Goal: Check status: Check status

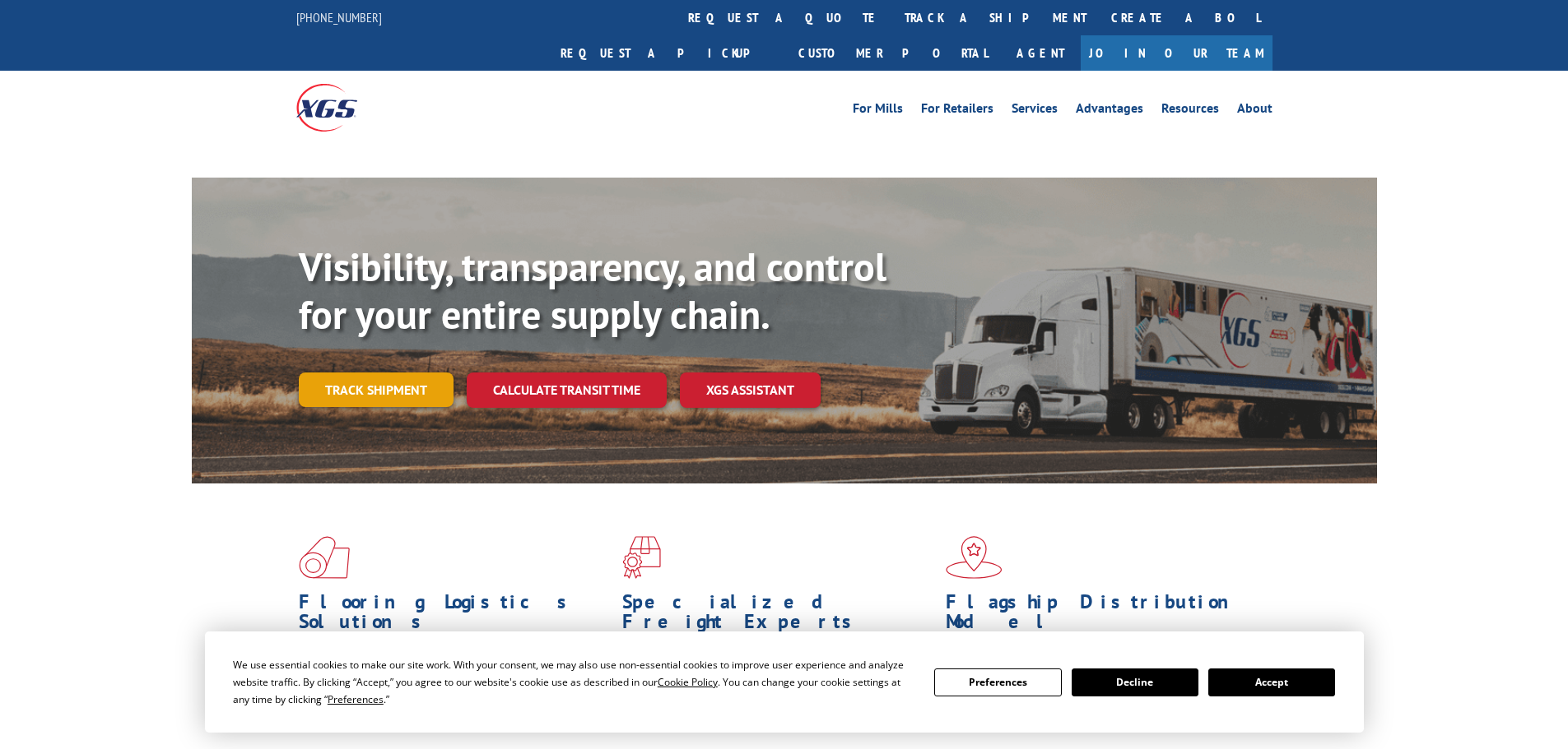
click at [398, 352] on div "Visibility, transparency, and control for your entire supply chain. Track shipm…" at bounding box center [837, 358] width 1078 height 229
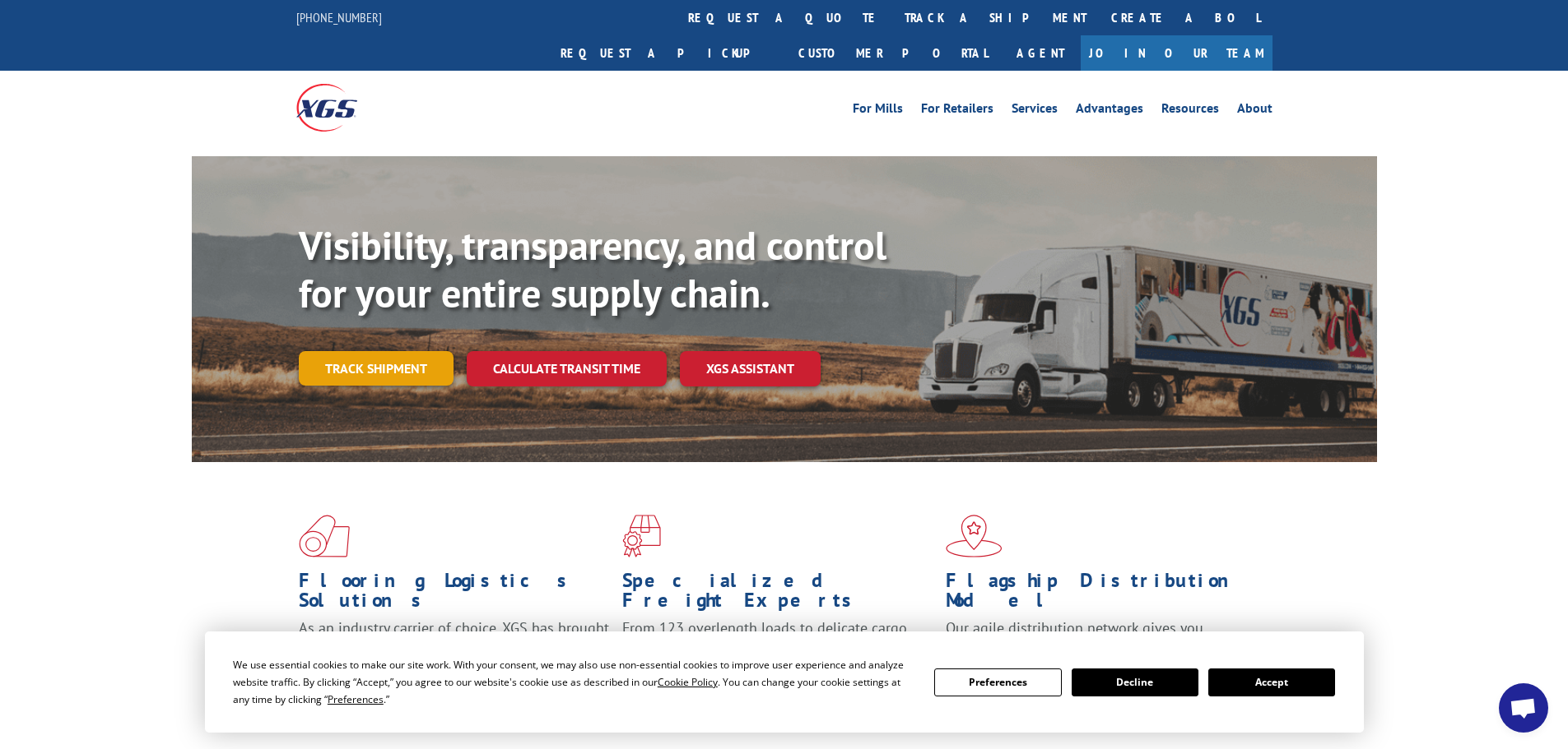
click at [401, 351] on link "Track shipment" at bounding box center [376, 368] width 155 height 35
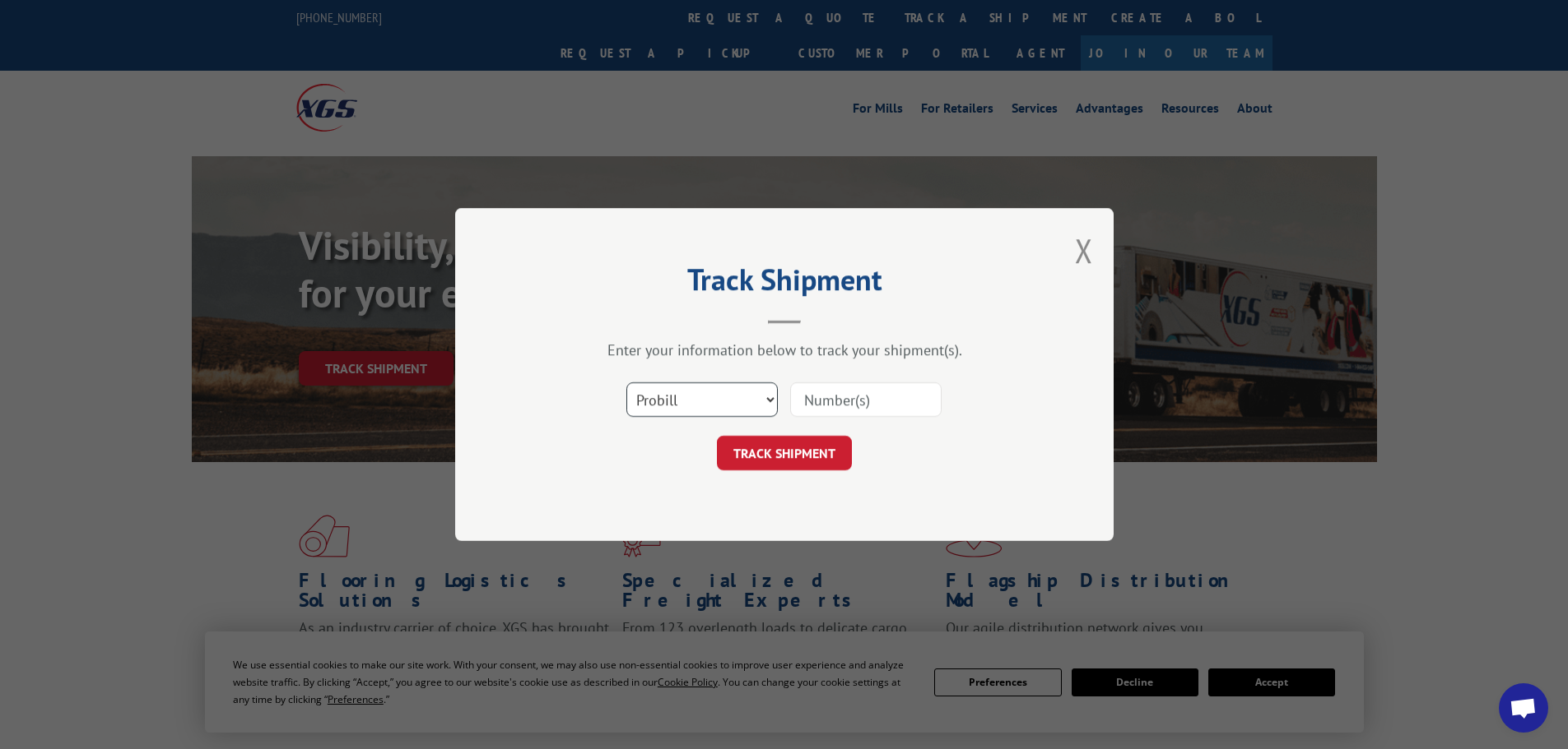
click at [642, 400] on select "Select category... Probill BOL PO" at bounding box center [702, 399] width 152 height 35
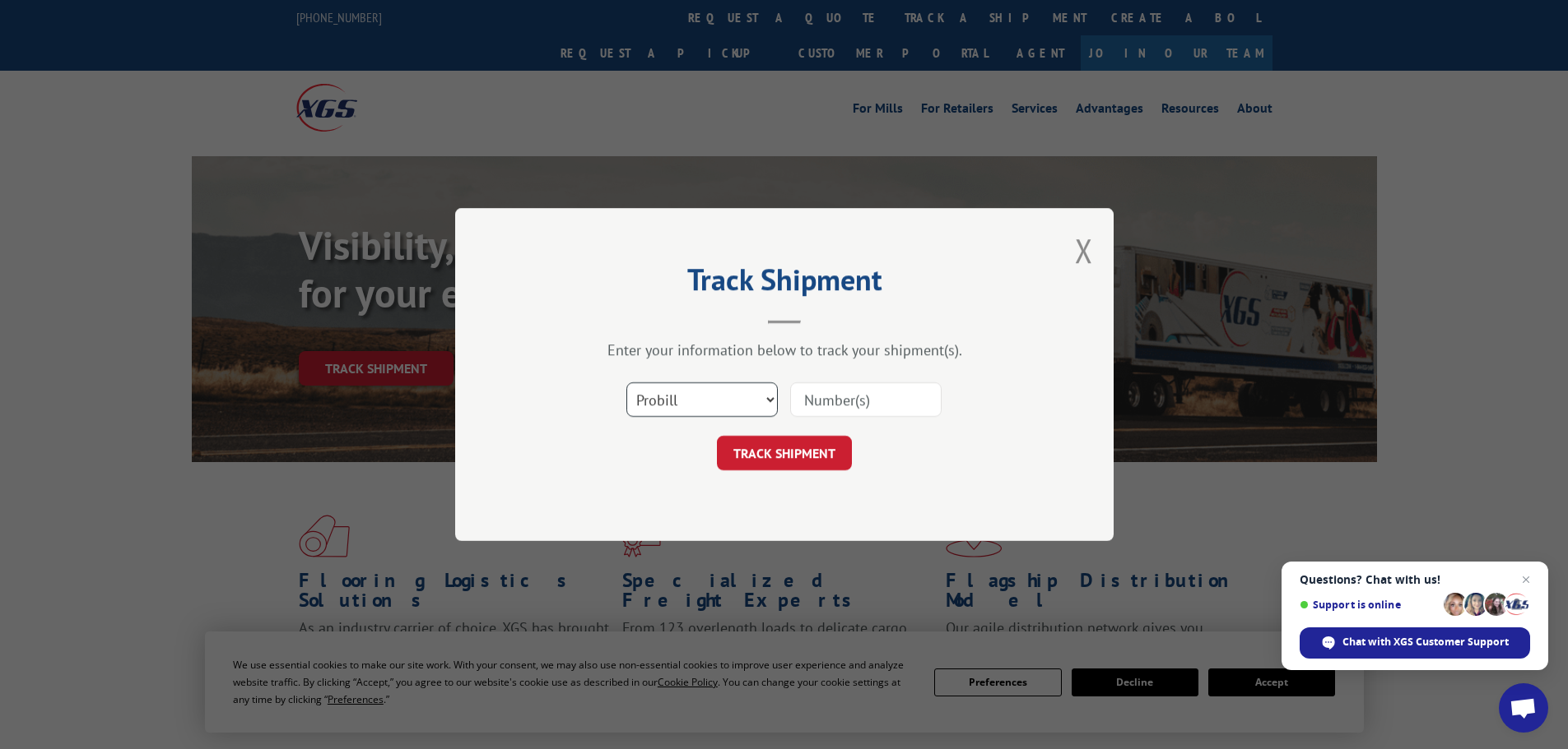
select select "bol"
click at [626, 383] on select "Select category... Probill BOL PO" at bounding box center [702, 399] width 152 height 35
click at [827, 398] on input at bounding box center [866, 399] width 152 height 35
paste input "451575"
type input "451575"
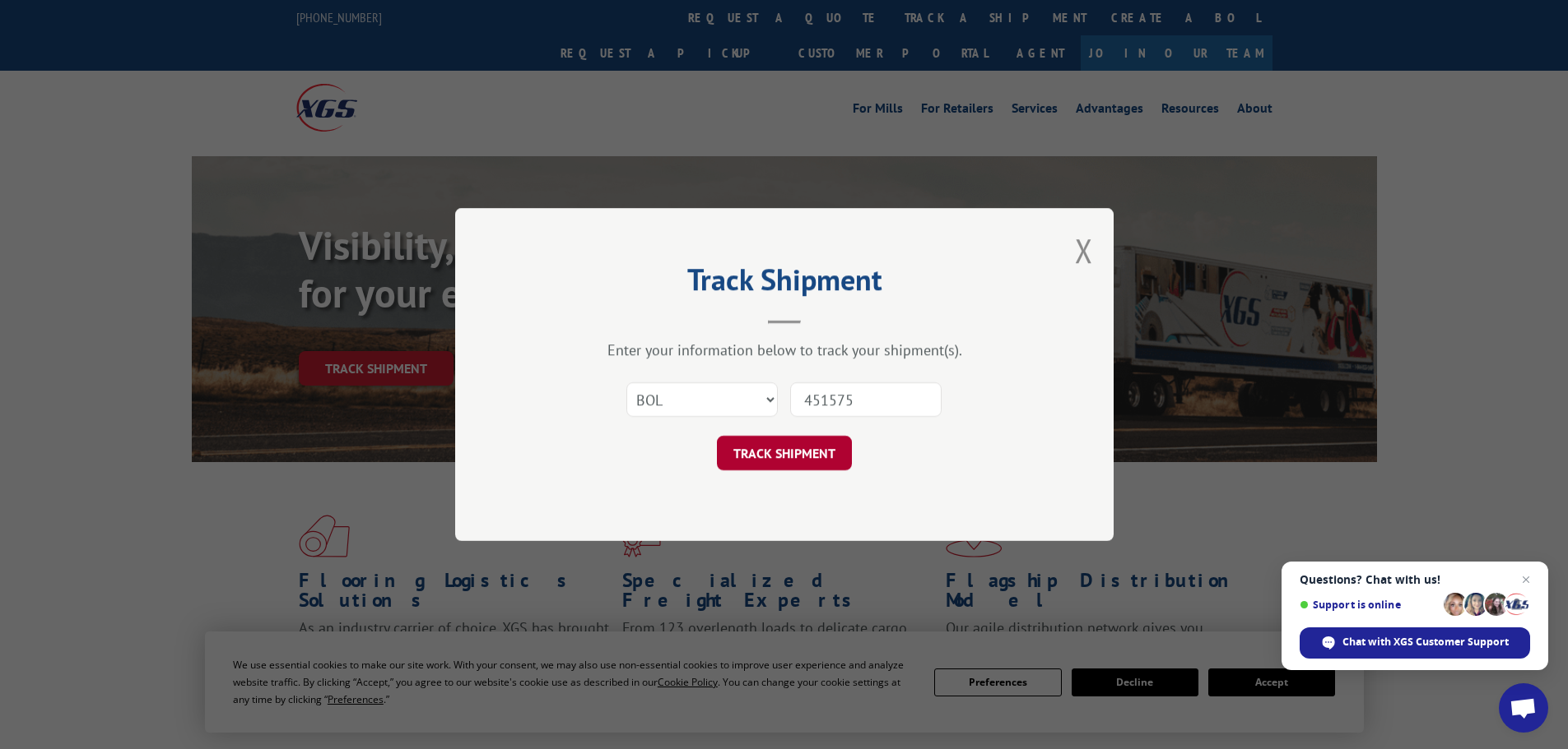
click at [780, 456] on button "TRACK SHIPMENT" at bounding box center [784, 452] width 135 height 35
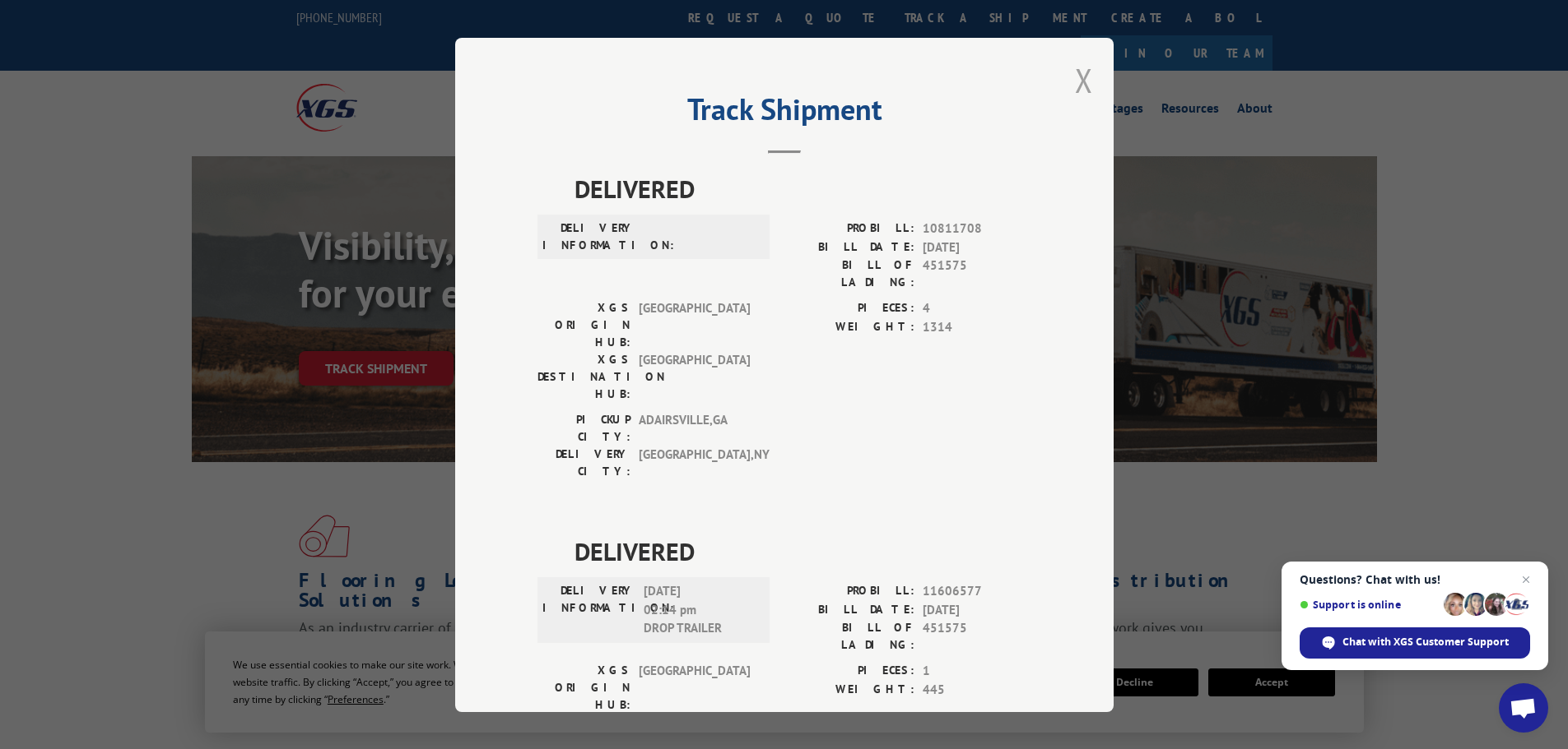
drag, startPoint x: 1076, startPoint y: 86, endPoint x: 673, endPoint y: 489, distance: 569.9
click at [1075, 94] on button "Close modal" at bounding box center [1083, 80] width 18 height 44
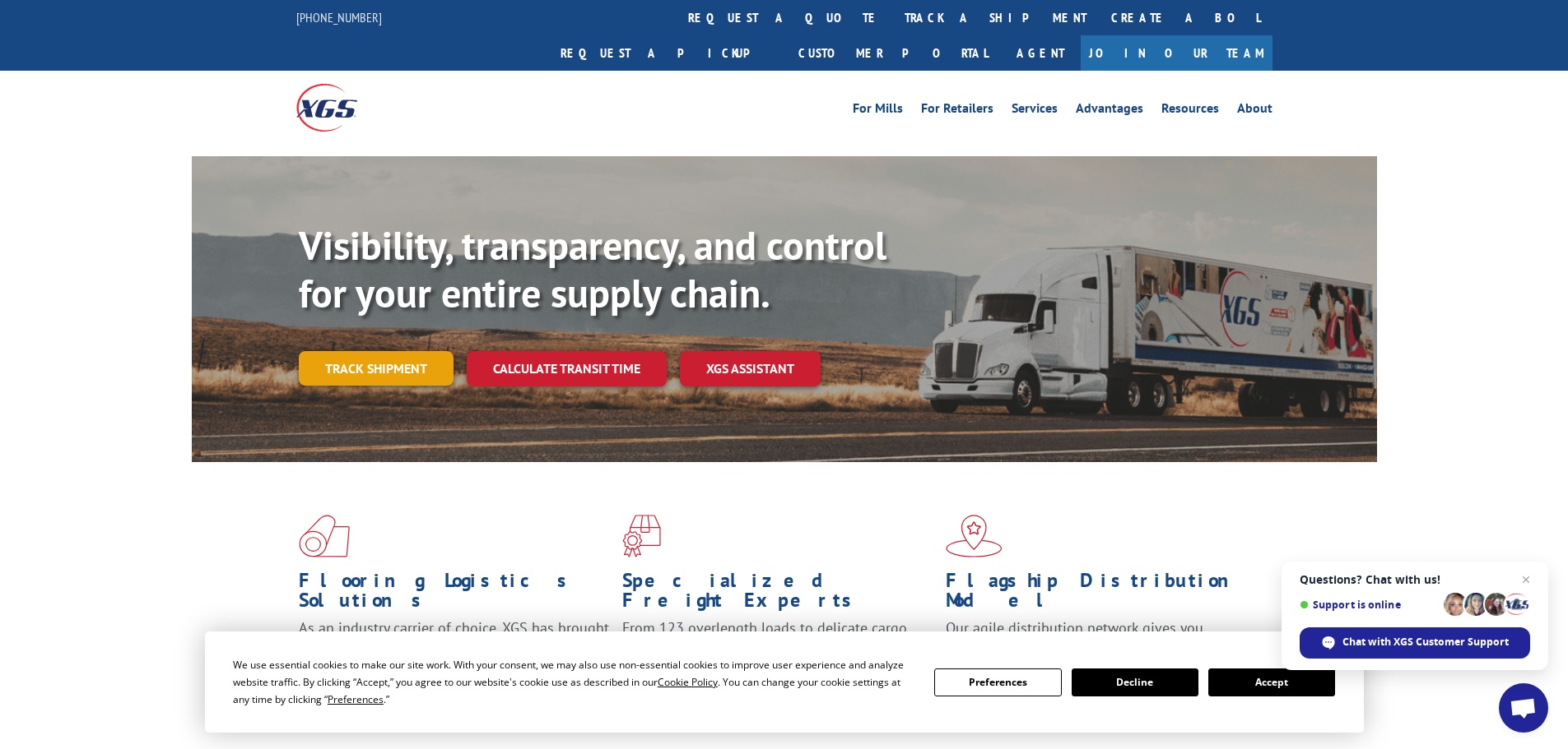
click at [435, 351] on link "Track shipment" at bounding box center [376, 368] width 155 height 35
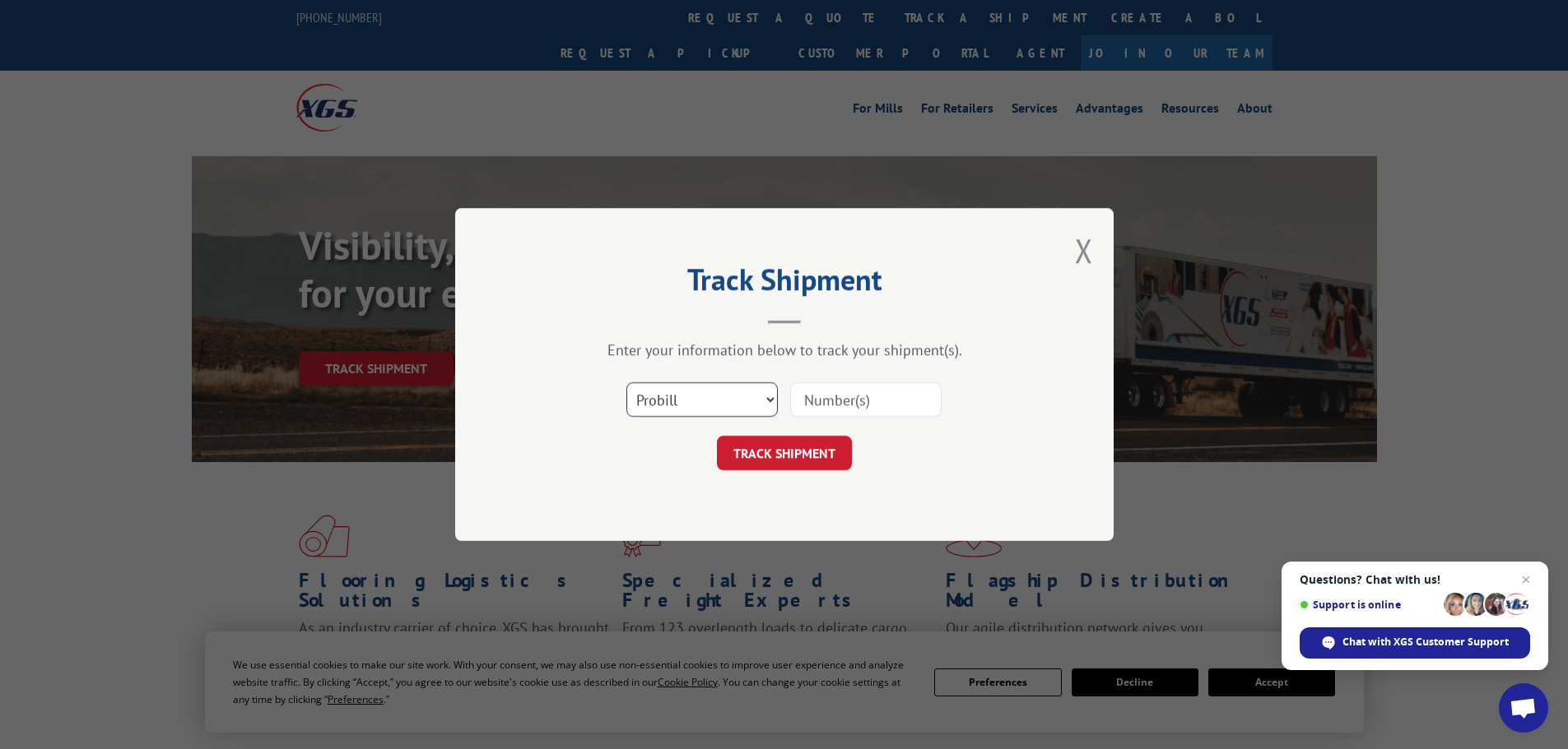
drag, startPoint x: 635, startPoint y: 404, endPoint x: 646, endPoint y: 413, distance: 14.2
click at [636, 404] on select "Select category... Probill BOL PO" at bounding box center [702, 399] width 152 height 35
select select "bol"
click at [626, 383] on select "Select category... Probill BOL PO" at bounding box center [702, 399] width 152 height 35
click at [806, 409] on input at bounding box center [866, 399] width 152 height 35
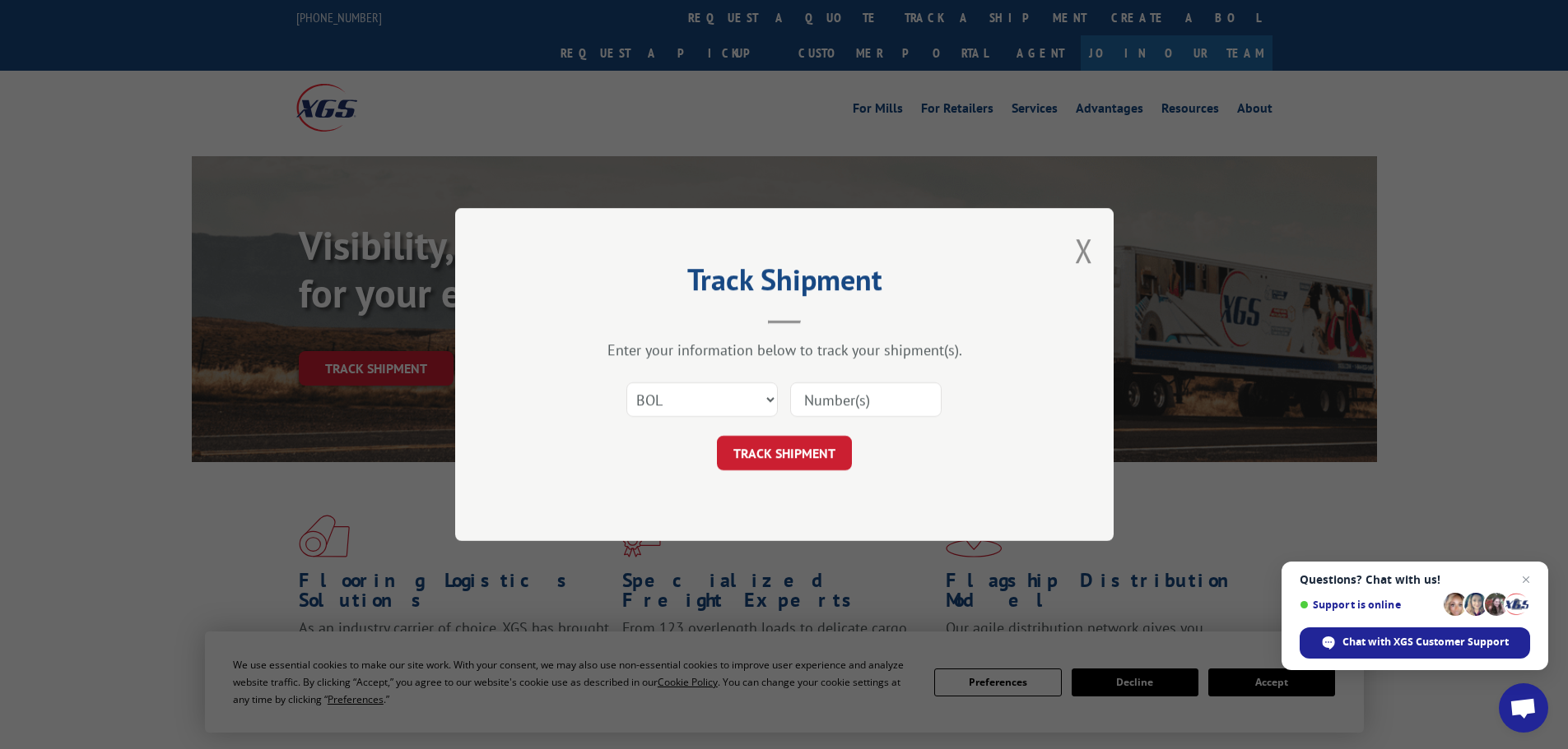
paste input "5176338"
type input "5176338"
click at [814, 457] on button "TRACK SHIPMENT" at bounding box center [784, 452] width 135 height 35
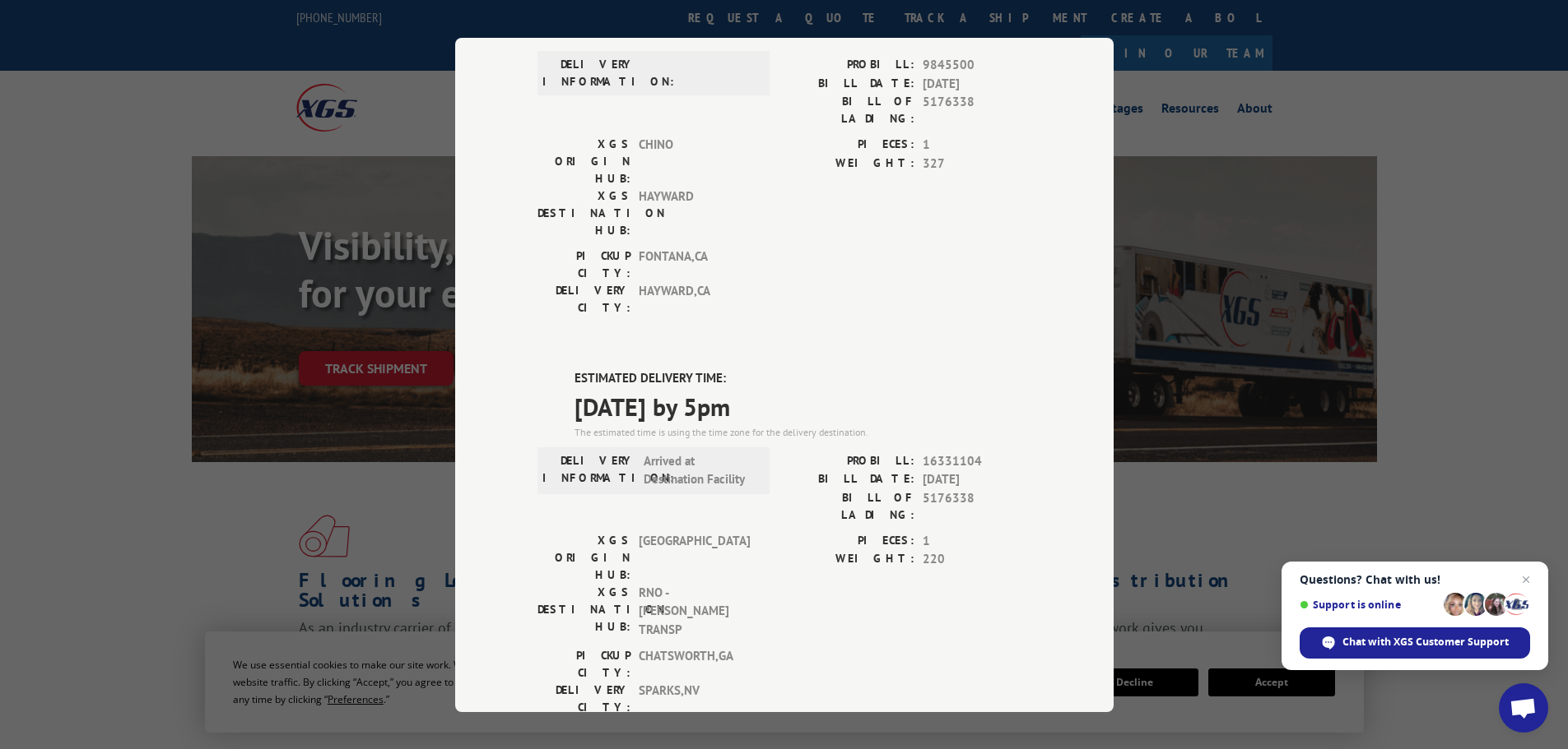
scroll to position [164, 0]
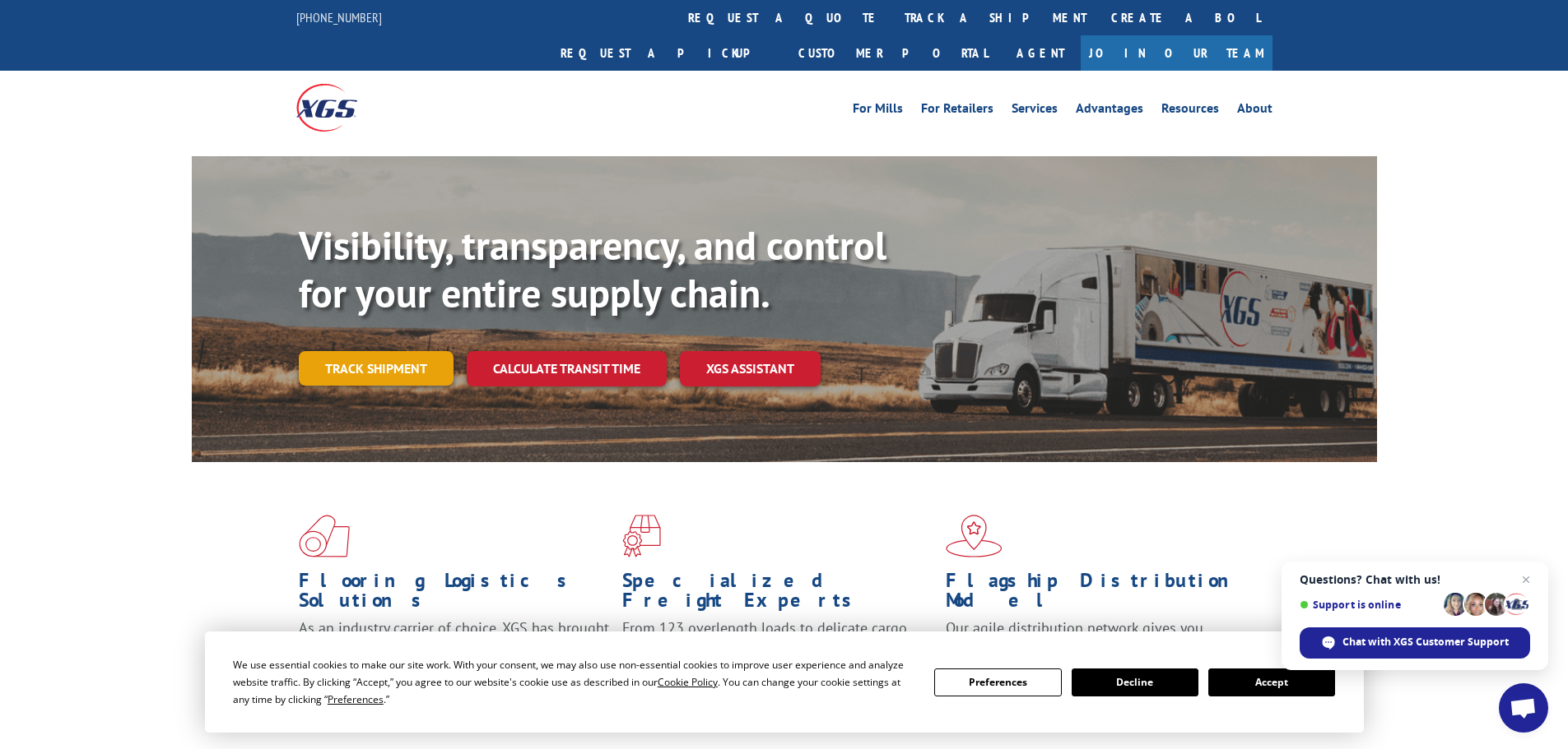
click at [416, 351] on link "Track shipment" at bounding box center [376, 368] width 155 height 35
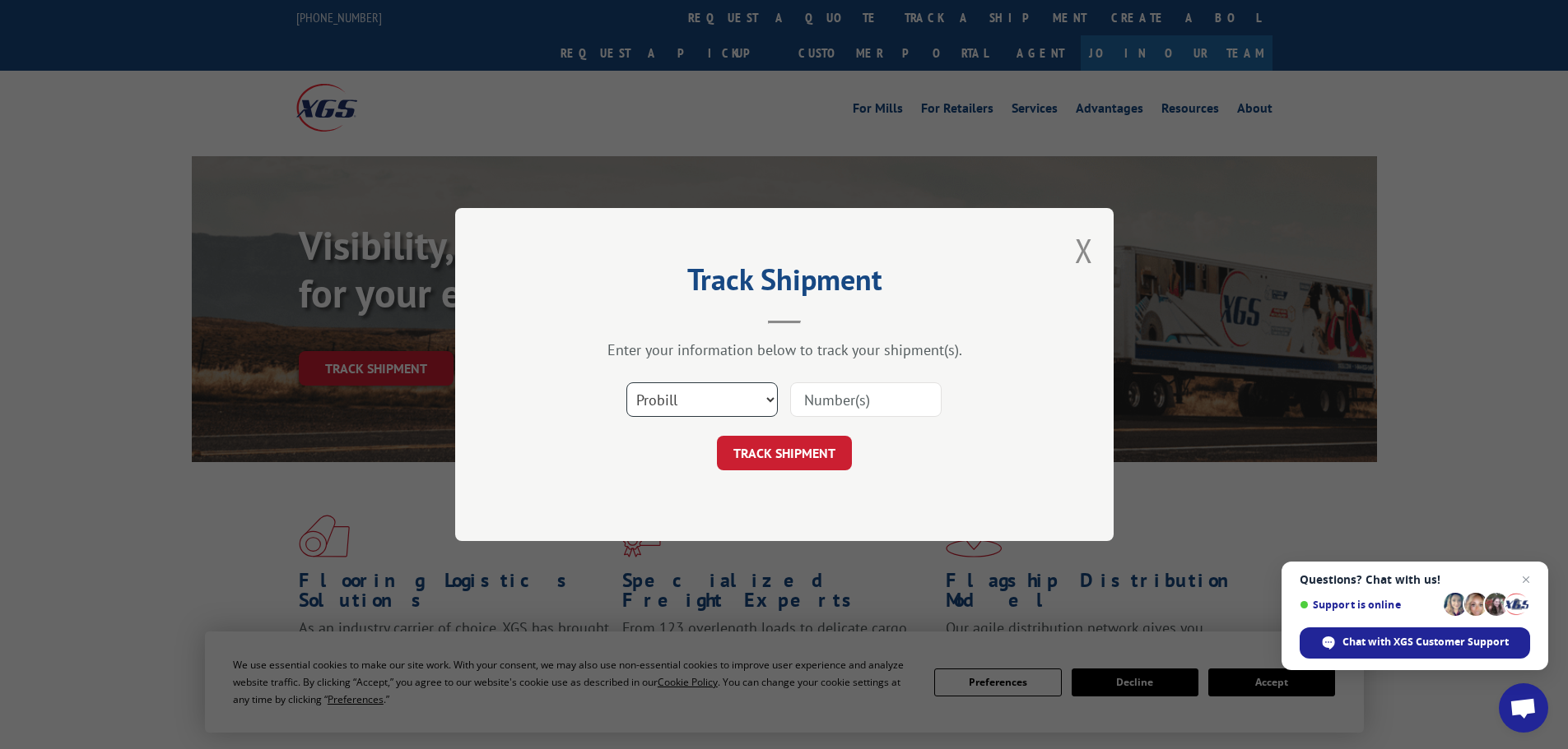
drag, startPoint x: 664, startPoint y: 409, endPoint x: 669, endPoint y: 416, distance: 8.6
click at [664, 409] on select "Select category... Probill BOL PO" at bounding box center [702, 399] width 152 height 35
select select "bol"
click at [626, 383] on select "Select category... Probill BOL PO" at bounding box center [702, 399] width 152 height 35
click at [799, 410] on input at bounding box center [866, 399] width 152 height 35
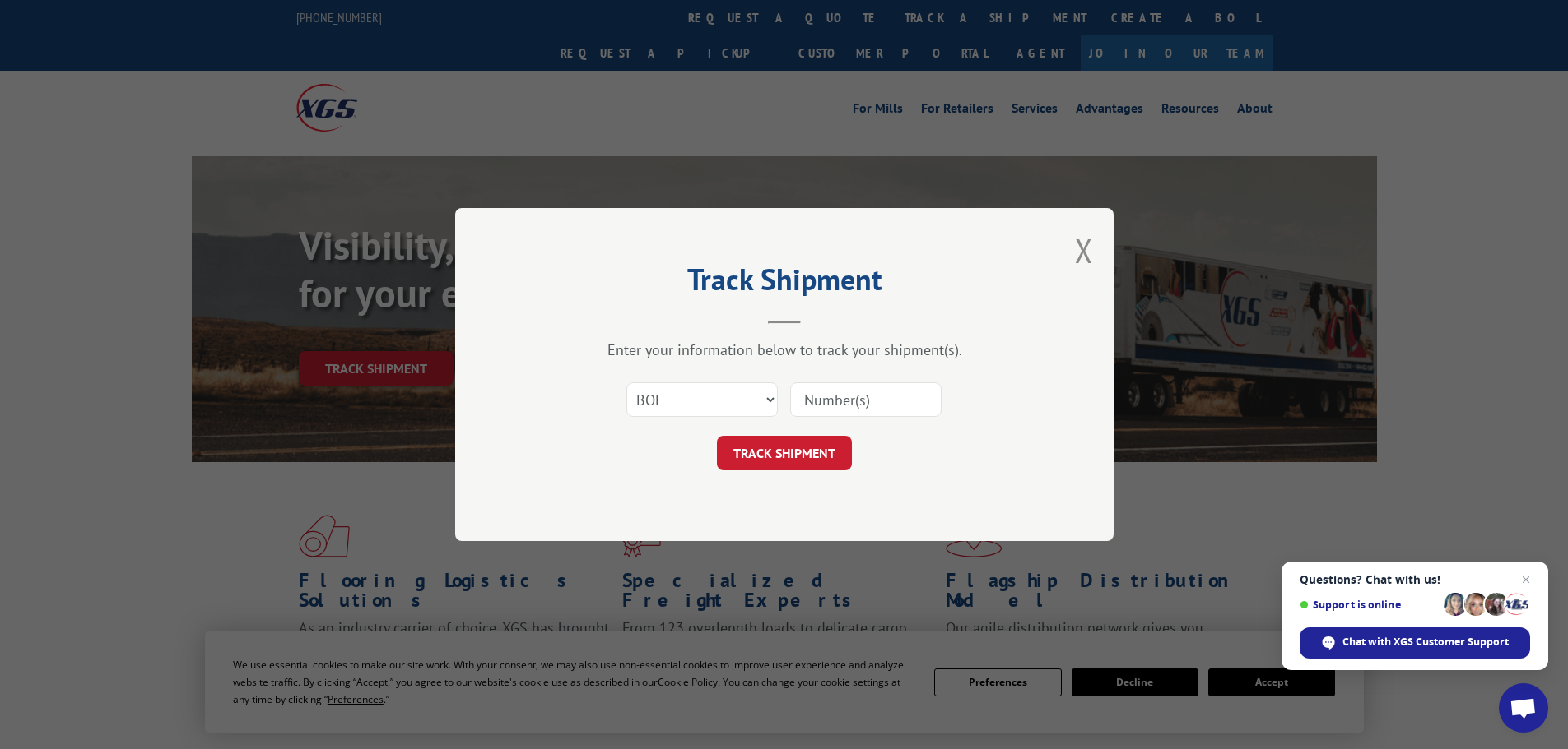
paste input "6042265"
type input "6042265"
click at [832, 453] on button "TRACK SHIPMENT" at bounding box center [784, 452] width 135 height 35
